Goal: Communication & Community: Answer question/provide support

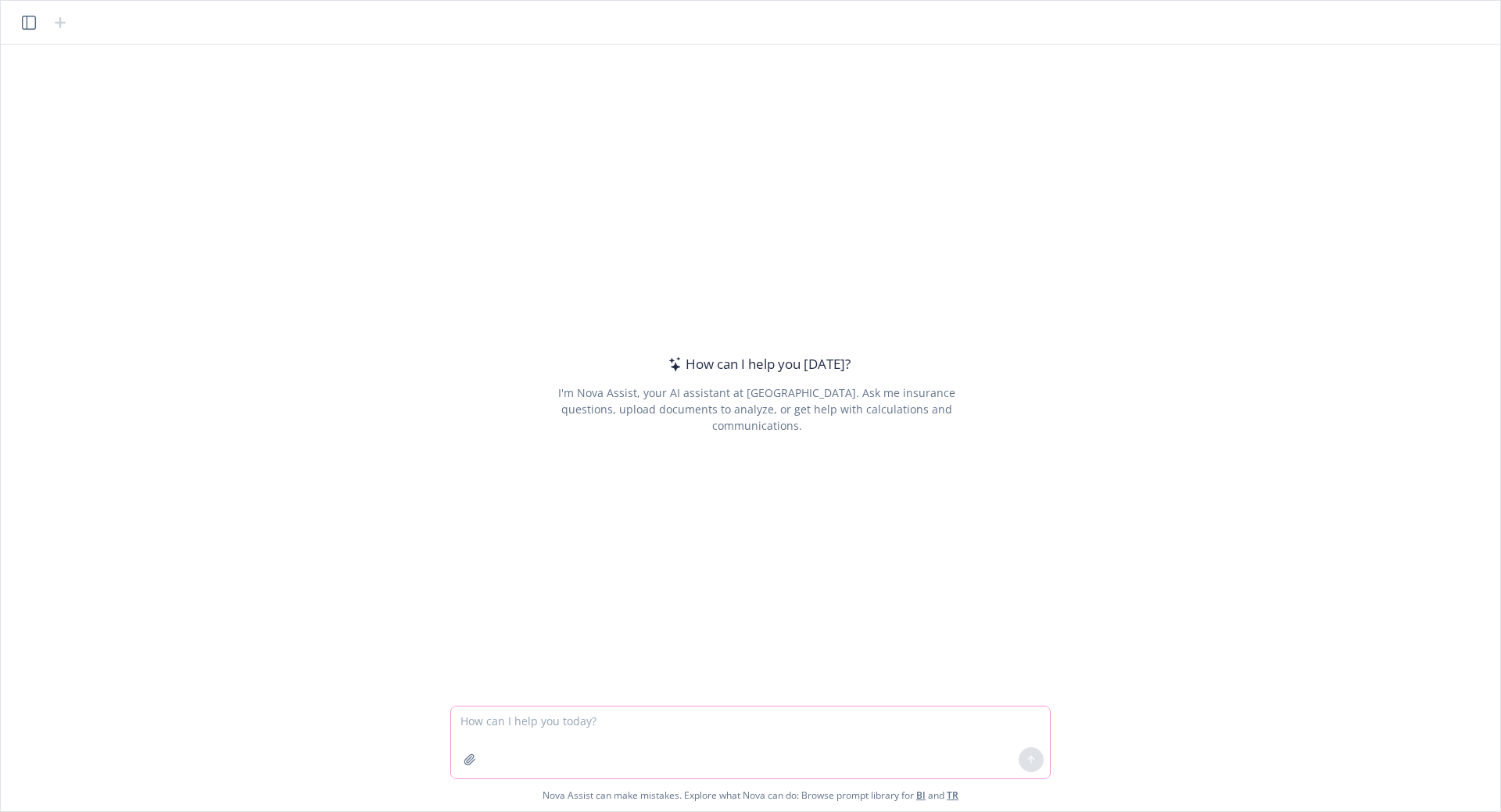
click at [638, 732] on textarea at bounding box center [750, 742] width 599 height 72
paste textarea "[URL][DOMAIN_NAME]"
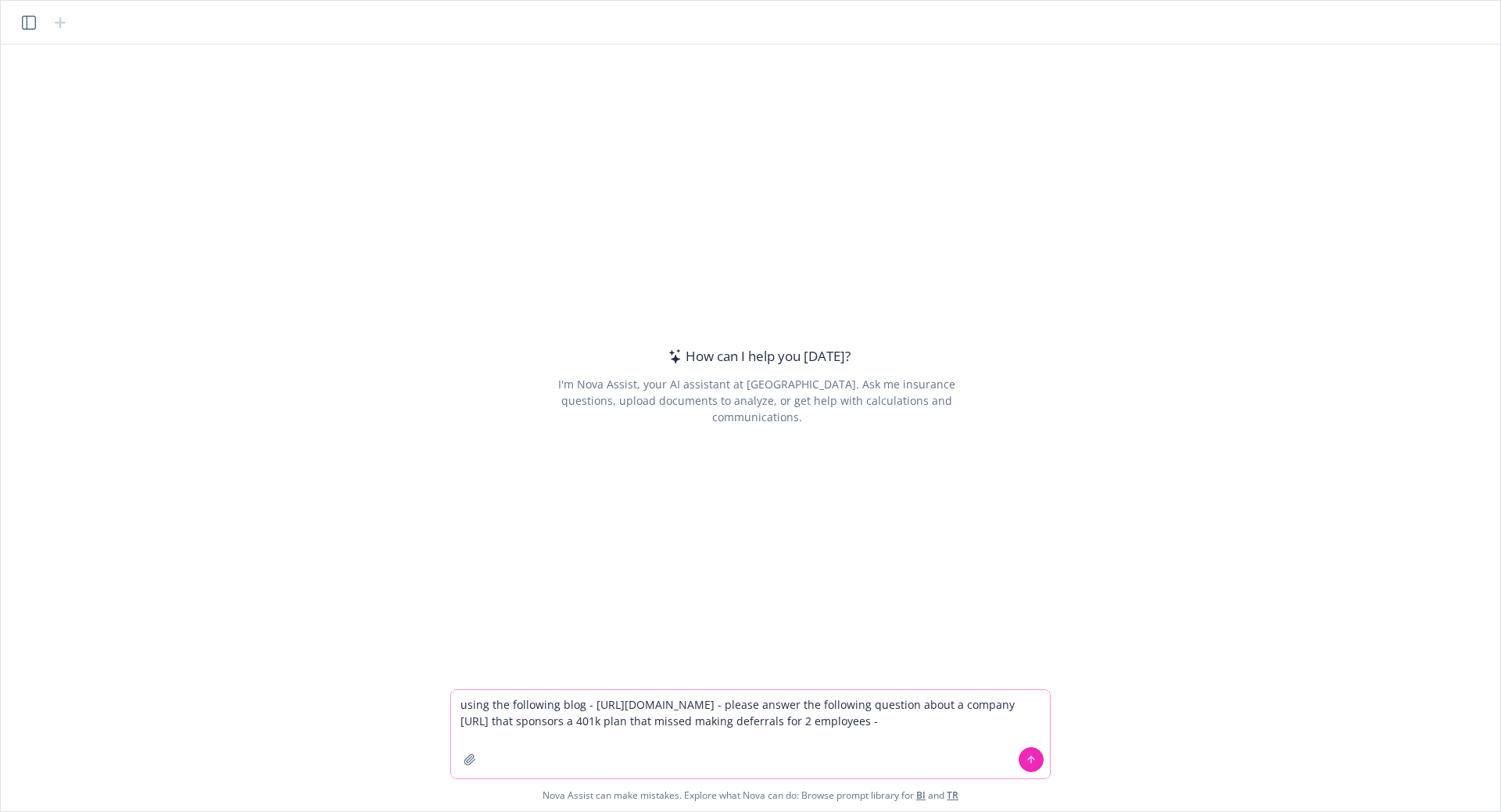
click at [839, 753] on textarea "using the following blog - [URL][DOMAIN_NAME] - please answer the following que…" at bounding box center [750, 734] width 599 height 88
paste textarea "Hi [PERSON_NAME], We have identified an issue in our payroll system where last …"
type textarea "lorem ips dolorsita cons - adipi://eli.seddoeiu.tem/inci/987utlabo-etdolo-magna…"
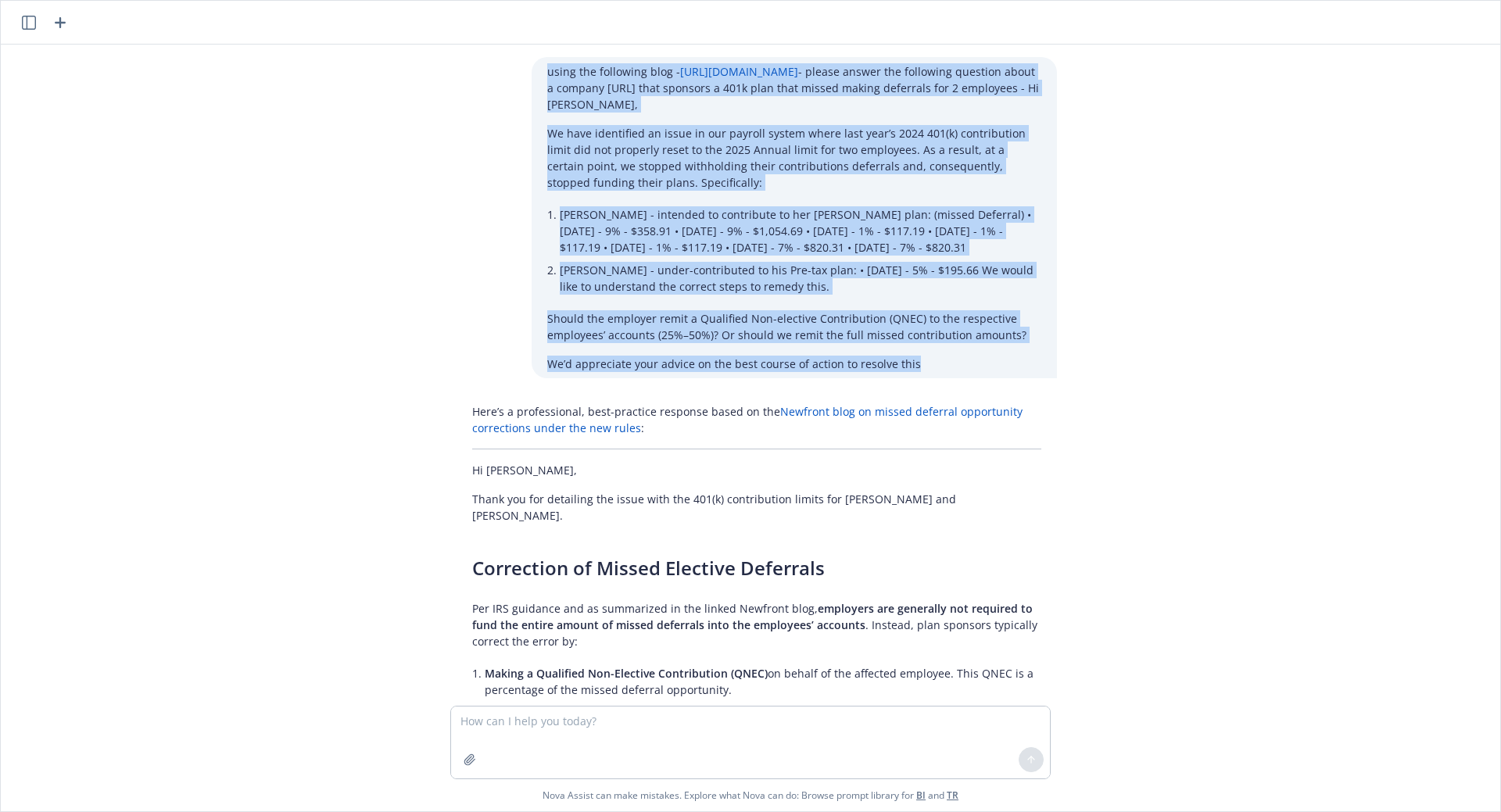
drag, startPoint x: 536, startPoint y: 72, endPoint x: 908, endPoint y: 377, distance: 481.0
click at [908, 377] on div "using the following blog - [URL][DOMAIN_NAME] - please answer the following que…" at bounding box center [794, 217] width 526 height 321
copy div "lorem ips dolorsita cons - adipi://eli.seddoeiu.tem/inci/285utlabo-etdolo-magna…"
